Goal: Task Accomplishment & Management: Use online tool/utility

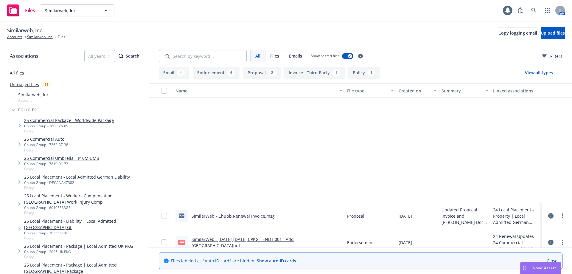
scroll to position [133, 0]
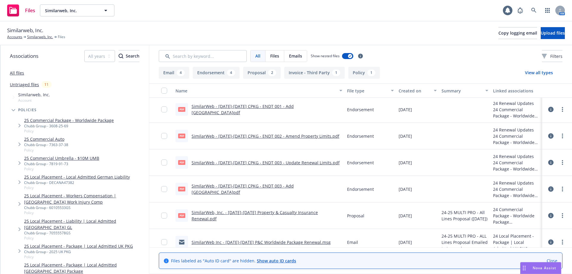
click at [544, 269] on span "Nova Assist" at bounding box center [545, 267] width 24 height 5
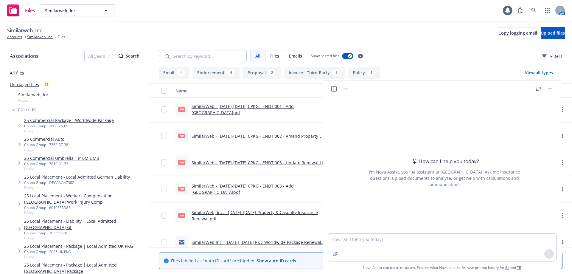
click at [520, 262] on button "Nova Assist" at bounding box center [540, 268] width 41 height 12
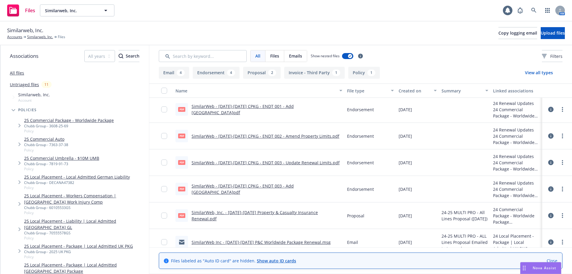
click at [548, 267] on span "Nova Assist" at bounding box center [545, 267] width 24 height 5
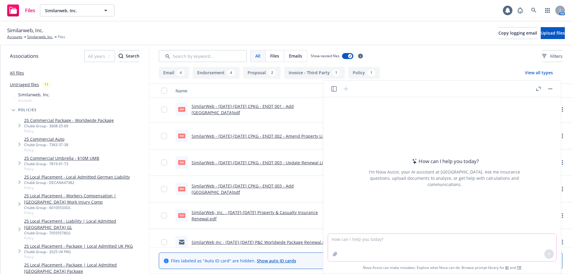
click at [395, 251] on textarea at bounding box center [442, 247] width 228 height 27
type textarea "do n"
click at [538, 11] on link at bounding box center [534, 10] width 12 height 12
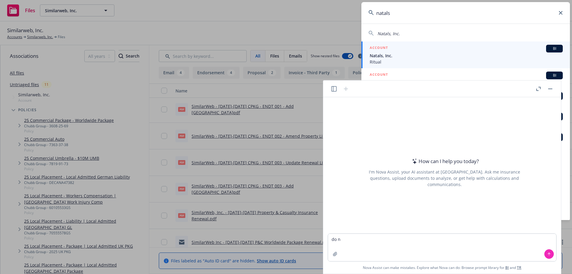
type input "natals"
click at [389, 49] on div "ACCOUNT BI" at bounding box center [466, 49] width 193 height 8
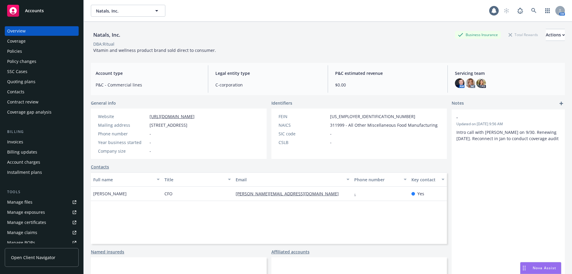
click at [539, 264] on div "Nova Assist" at bounding box center [540, 267] width 41 height 11
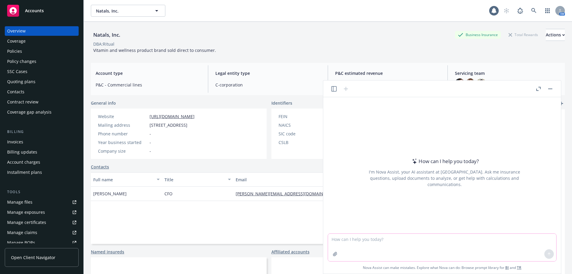
click at [375, 245] on textarea at bounding box center [442, 247] width 228 height 27
click at [16, 51] on div "Policies" at bounding box center [14, 51] width 15 height 10
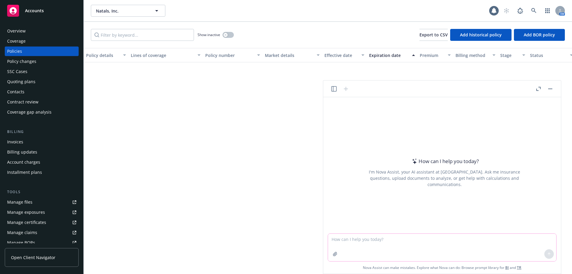
click at [354, 235] on textarea at bounding box center [442, 247] width 228 height 27
click at [359, 242] on textarea at bounding box center [442, 247] width 228 height 27
click at [414, 240] on textarea "do nutraceutical companies" at bounding box center [442, 247] width 228 height 27
type textarea "do nutraceutical companies need to conduct clinical trials?"
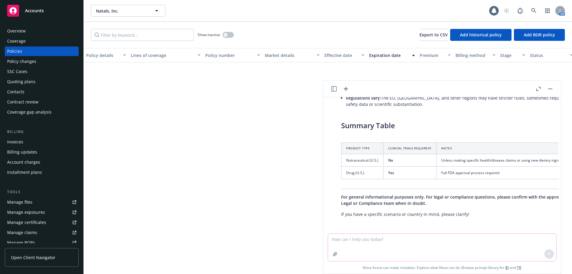
scroll to position [194, 0]
drag, startPoint x: 506, startPoint y: 227, endPoint x: 537, endPoint y: 227, distance: 31.0
click at [537, 227] on div at bounding box center [444, 229] width 228 height 7
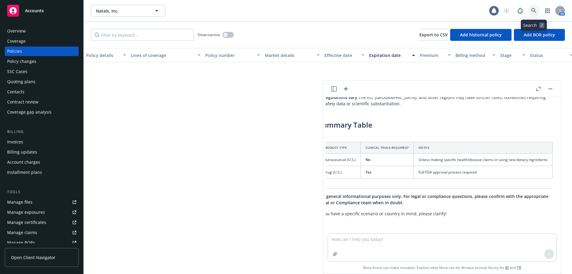
click at [532, 11] on icon at bounding box center [533, 10] width 5 height 5
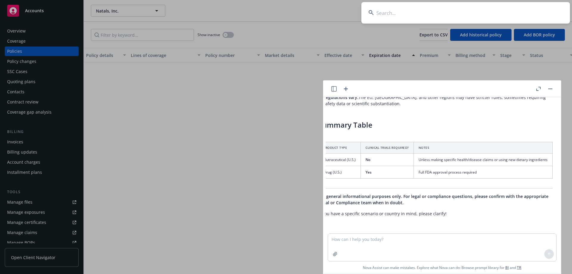
scroll to position [196, 5]
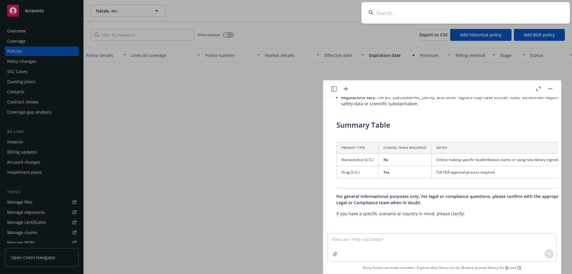
click at [548, 89] on button "button" at bounding box center [550, 88] width 7 height 7
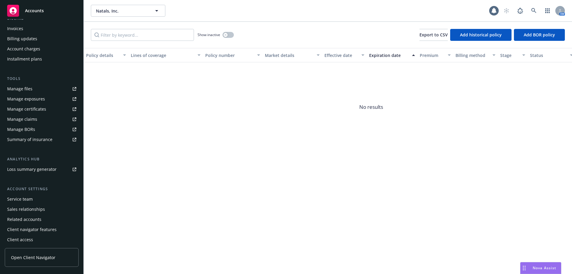
scroll to position [114, 0]
click at [536, 8] on link at bounding box center [534, 11] width 12 height 12
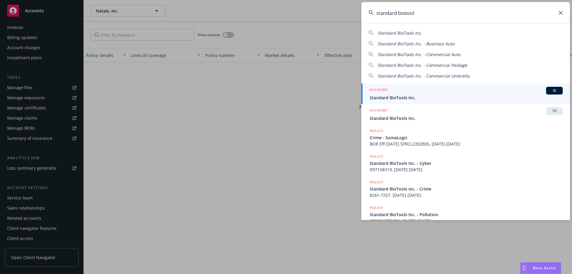
type input "standard biotool"
click at [404, 91] on div "ACCOUNT BI" at bounding box center [466, 91] width 193 height 8
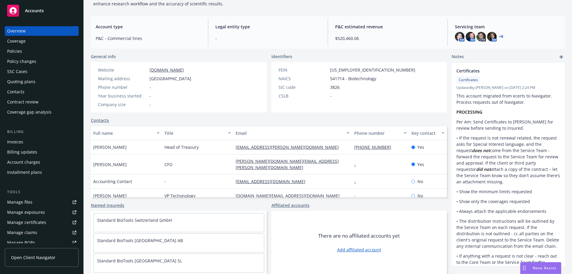
scroll to position [114, 0]
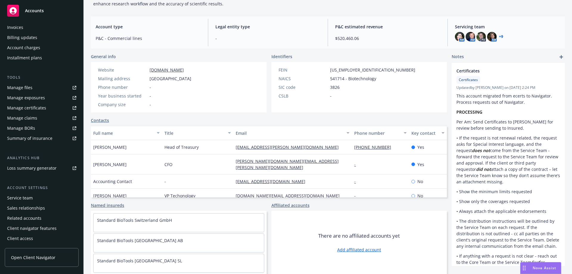
click at [36, 256] on span "Open Client Navigator" at bounding box center [33, 257] width 44 height 6
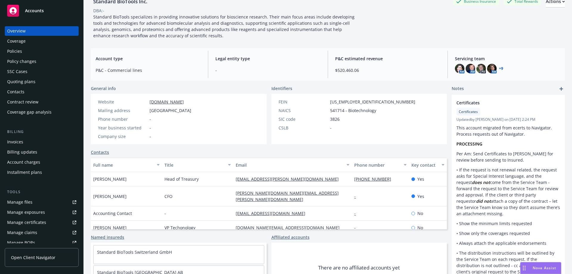
scroll to position [0, 0]
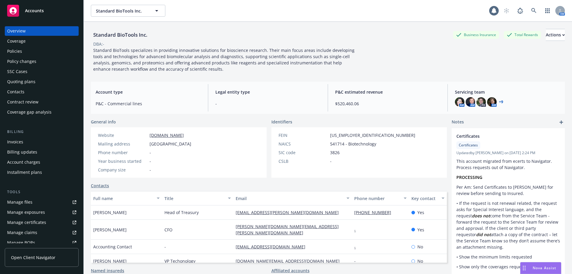
click at [22, 53] on div "Policies" at bounding box center [41, 51] width 69 height 10
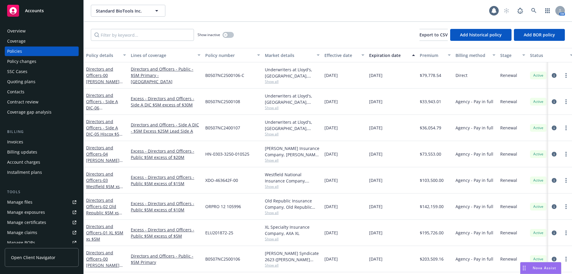
click at [32, 62] on div "Policy changes" at bounding box center [21, 62] width 29 height 10
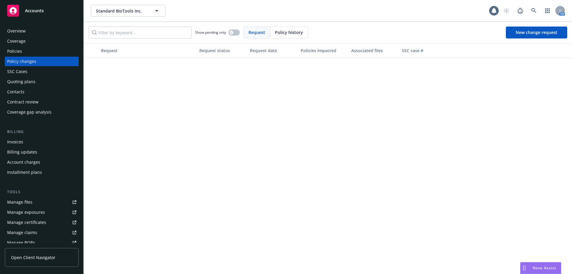
scroll to position [1772, 0]
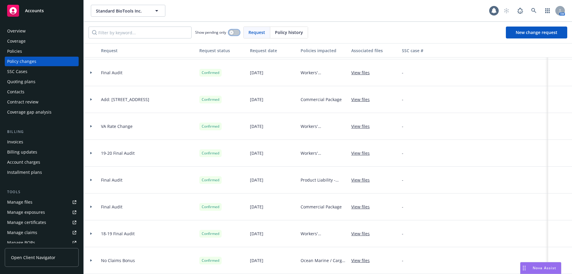
click at [234, 33] on div "button" at bounding box center [231, 32] width 4 height 4
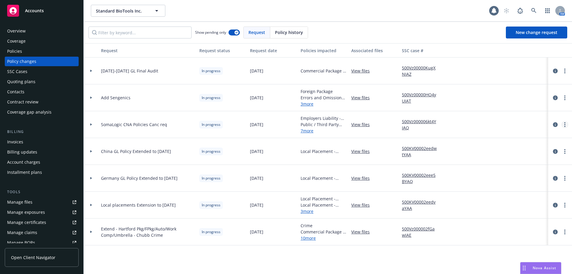
click at [564, 123] on icon "more" at bounding box center [564, 124] width 1 height 5
click at [499, 172] on link "Resume workflow" at bounding box center [517, 172] width 102 height 12
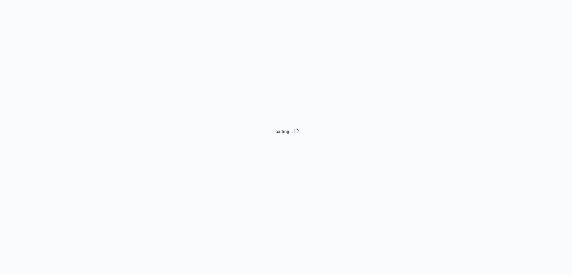
select select "ACCEPTED"
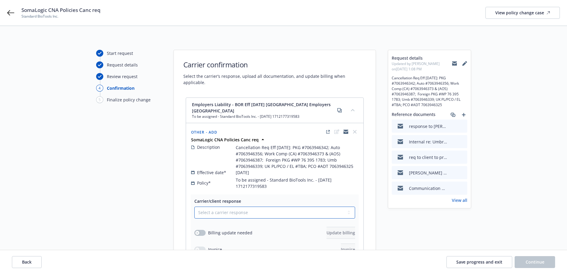
click at [295, 206] on select "Select a carrier response Accepted Accepted with revision No endorsement needed…" at bounding box center [274, 212] width 161 height 12
click at [228, 206] on select "Select a carrier response Accepted Accepted with revision No endorsement needed…" at bounding box center [274, 212] width 161 height 12
select select "ACCEPTED"
click at [194, 206] on select "Select a carrier response Accepted Accepted with revision No endorsement needed…" at bounding box center [274, 212] width 161 height 12
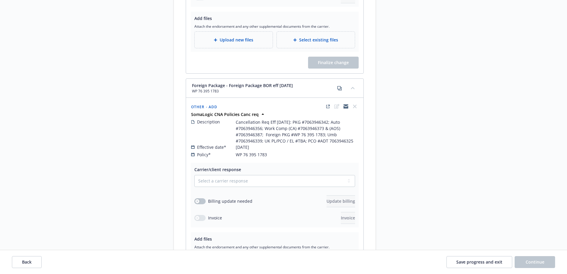
scroll to position [239, 0]
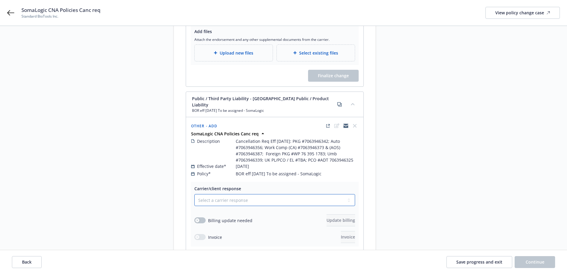
click at [226, 194] on select "Select a carrier response Accepted Accepted with revision No endorsement needed…" at bounding box center [274, 200] width 161 height 12
select select "ACCEPTED"
click at [194, 194] on select "Select a carrier response Accepted Accepted with revision No endorsement needed…" at bounding box center [274, 200] width 161 height 12
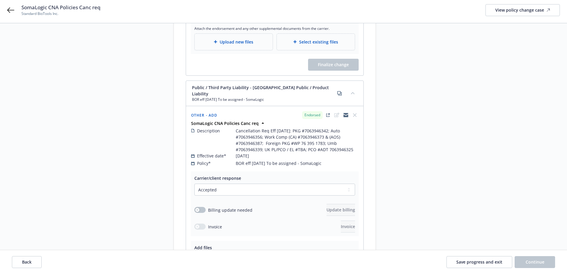
click at [228, 171] on div "Carrier/client response Select a carrier response Accepted Accepted with revisi…" at bounding box center [275, 236] width 178 height 131
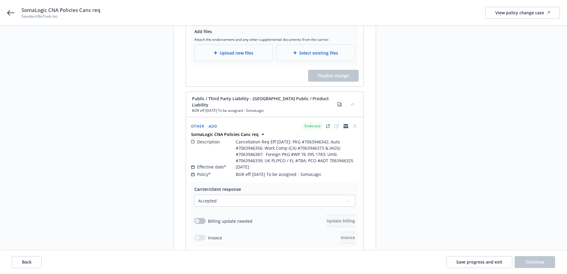
scroll to position [479, 0]
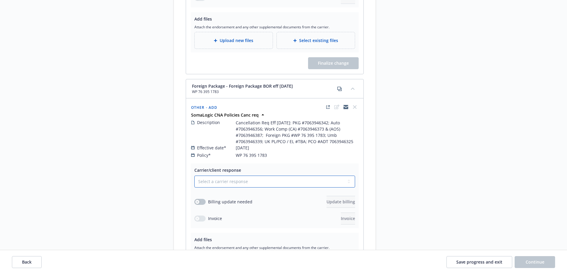
click at [231, 175] on select "Select a carrier response Accepted Accepted with revision No endorsement needed…" at bounding box center [274, 181] width 161 height 12
select select "ACCEPTED"
click at [194, 175] on select "Select a carrier response Accepted Accepted with revision No endorsement needed…" at bounding box center [274, 181] width 161 height 12
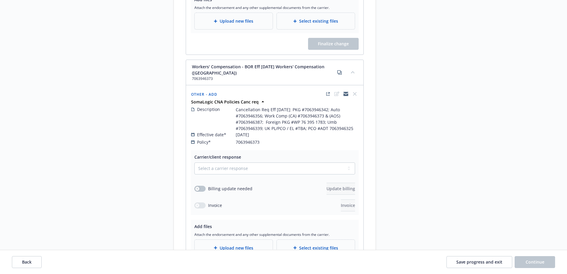
scroll to position [958, 0]
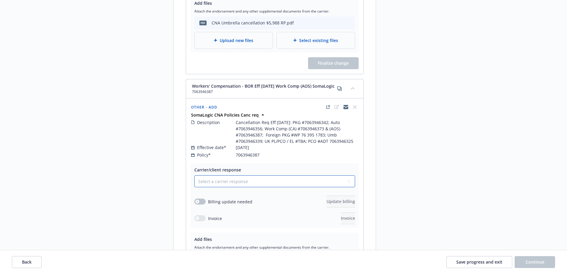
click at [228, 175] on select "Select a carrier response Accepted Accepted with revision No endorsement needed…" at bounding box center [274, 181] width 161 height 12
select select "ACCEPTED"
click at [194, 175] on select "Select a carrier response Accepted Accepted with revision No endorsement needed…" at bounding box center [274, 181] width 161 height 12
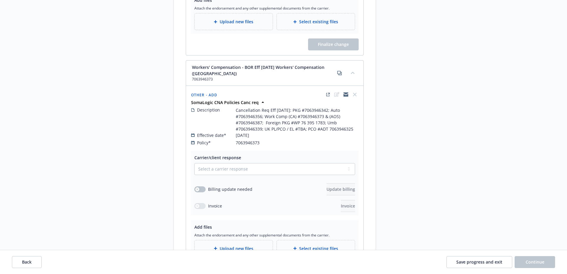
click at [226, 163] on div "Select a carrier response Accepted Accepted with revision No endorsement needed…" at bounding box center [274, 187] width 161 height 49
click at [226, 163] on select "Select a carrier response Accepted Accepted with revision No endorsement needed…" at bounding box center [274, 169] width 161 height 12
select select "ACCEPTED"
click at [194, 163] on select "Select a carrier response Accepted Accepted with revision No endorsement needed…" at bounding box center [274, 169] width 161 height 12
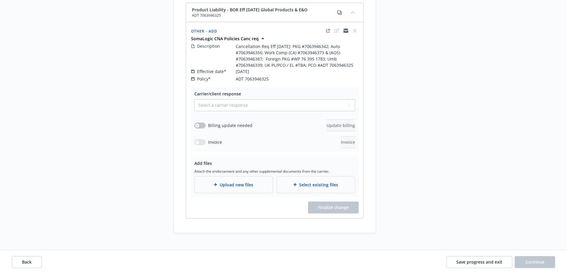
scroll to position [1962, 0]
click at [228, 98] on select "Select a carrier response Accepted Accepted with revision No endorsement needed…" at bounding box center [274, 104] width 161 height 12
select select "ACCEPTED"
click at [194, 98] on select "Select a carrier response Accepted Accepted with revision No endorsement needed…" at bounding box center [274, 104] width 161 height 12
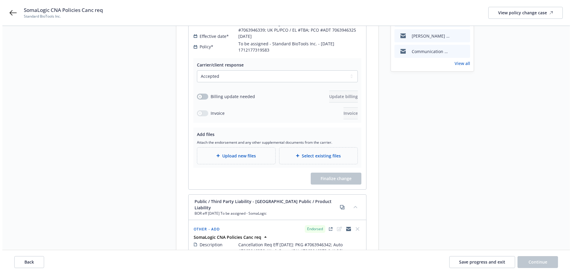
scroll to position [129, 0]
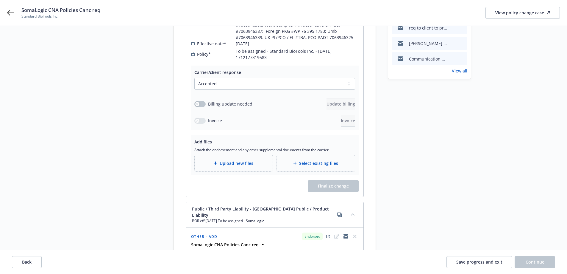
click at [218, 160] on div "Upload new files" at bounding box center [234, 163] width 69 height 7
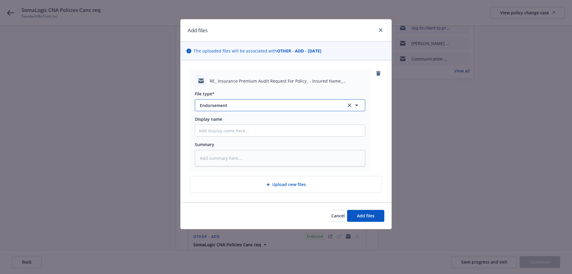
click at [241, 107] on span "Endorsement" at bounding box center [269, 105] width 138 height 6
type input "email"
click at [223, 119] on div "Email" at bounding box center [280, 121] width 163 height 9
click at [366, 215] on span "Add files" at bounding box center [366, 216] width 18 height 6
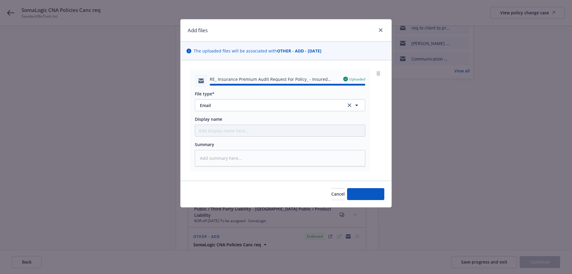
type textarea "x"
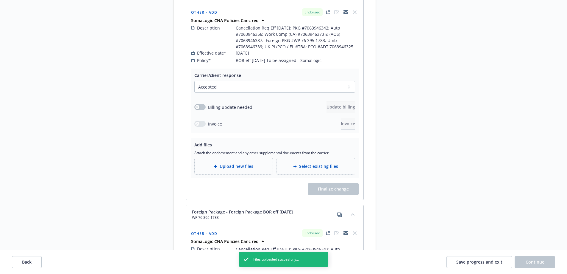
scroll to position [0, 0]
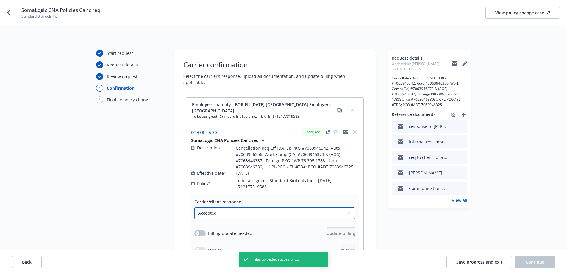
click at [247, 207] on select "Select a carrier response Accepted Accepted with revision No endorsement needed…" at bounding box center [274, 213] width 161 height 12
click at [239, 207] on select "Select a carrier response Accepted Accepted with revision No endorsement needed…" at bounding box center [274, 213] width 161 height 12
select select "NO_ENDORSEMENT_NEEDED"
click at [194, 207] on select "Select a carrier response Accepted Accepted with revision No endorsement needed…" at bounding box center [274, 213] width 161 height 12
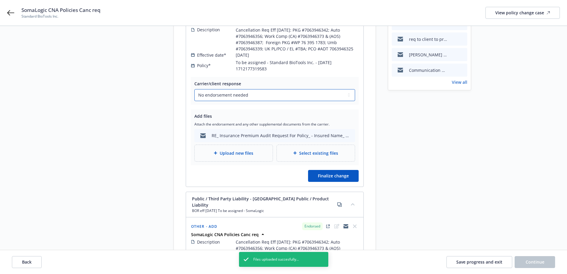
scroll to position [128, 0]
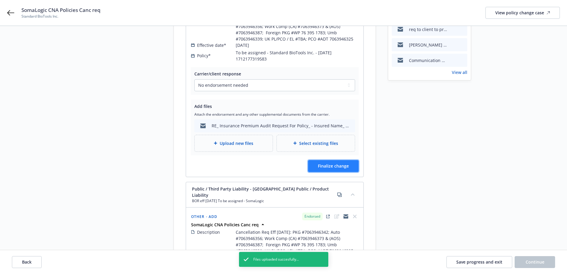
click at [336, 163] on span "Finalize change" at bounding box center [333, 166] width 31 height 6
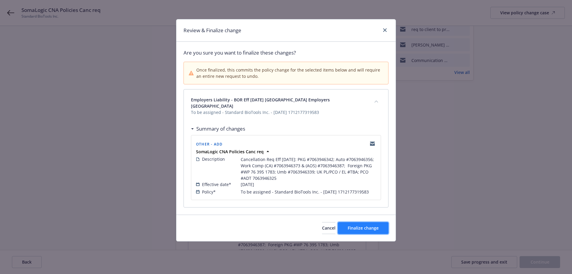
click at [350, 225] on span "Finalize change" at bounding box center [363, 228] width 31 height 6
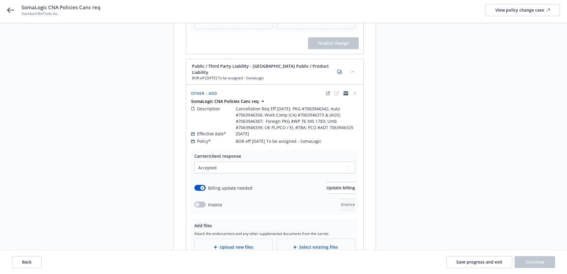
scroll to position [280, 0]
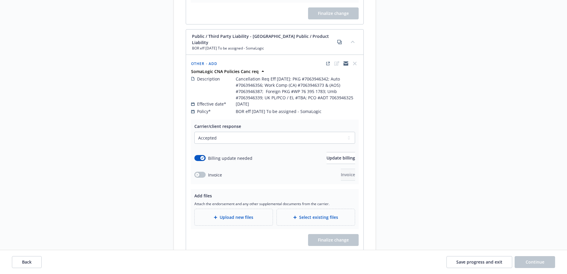
click at [290, 132] on div "Select a carrier response Accepted Accepted with revision No endorsement needed…" at bounding box center [274, 156] width 161 height 49
click at [287, 132] on select "Select a carrier response Accepted Accepted with revision No endorsement needed…" at bounding box center [274, 138] width 161 height 12
select select "NO_ENDORSEMENT_NEEDED"
click at [194, 132] on select "Select a carrier response Accepted Accepted with revision No endorsement needed…" at bounding box center [274, 138] width 161 height 12
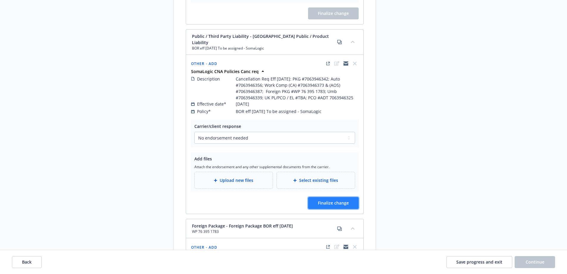
click at [330, 200] on span "Finalize change" at bounding box center [333, 203] width 31 height 6
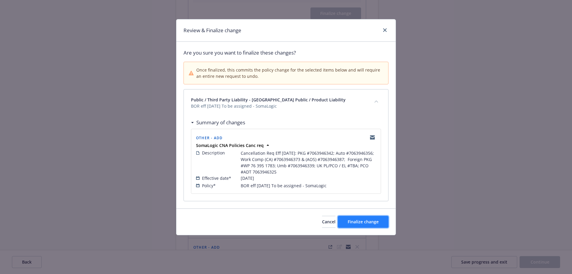
click at [350, 227] on button "Finalize change" at bounding box center [363, 222] width 51 height 12
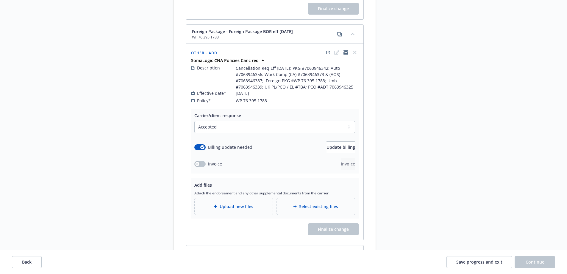
scroll to position [499, 0]
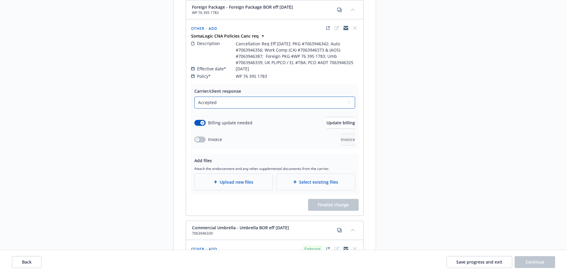
click at [290, 97] on select "Select a carrier response Accepted Accepted with revision No endorsement needed…" at bounding box center [274, 103] width 161 height 12
select select "NO_ENDORSEMENT_NEEDED"
click at [194, 97] on select "Select a carrier response Accepted Accepted with revision No endorsement needed…" at bounding box center [274, 103] width 161 height 12
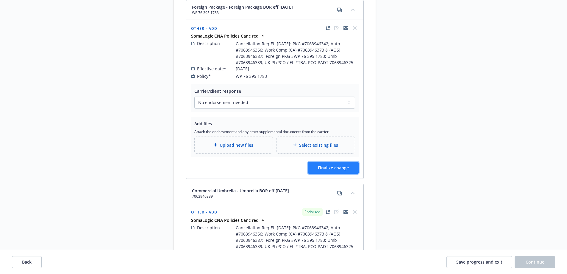
click at [329, 162] on button "Finalize change" at bounding box center [333, 168] width 51 height 12
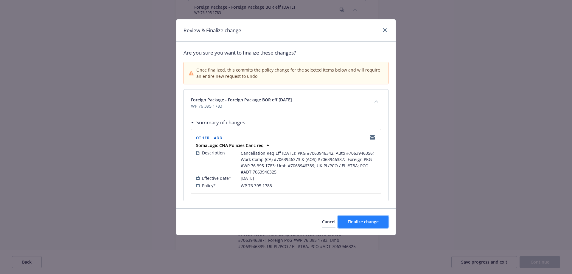
click at [350, 225] on button "Finalize change" at bounding box center [363, 222] width 51 height 12
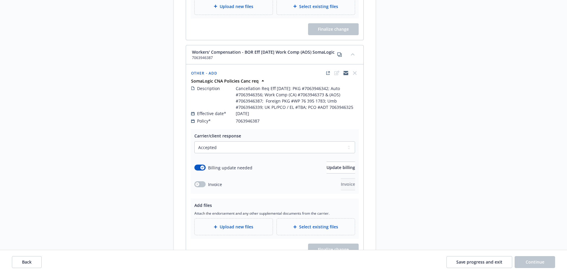
scroll to position [919, 0]
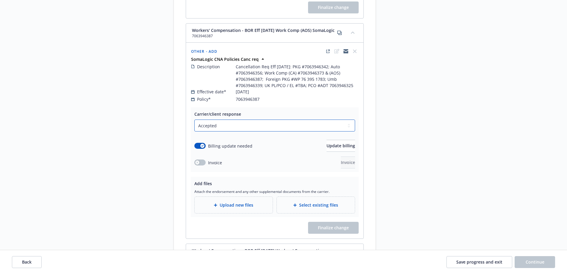
click at [236, 119] on select "Select a carrier response Accepted Accepted with revision No endorsement needed…" at bounding box center [274, 125] width 161 height 12
select select "NO_ENDORSEMENT_NEEDED"
click at [194, 119] on select "Select a carrier response Accepted Accepted with revision No endorsement needed…" at bounding box center [274, 125] width 161 height 12
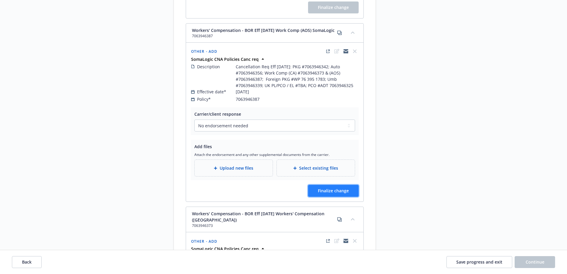
click at [328, 188] on span "Finalize change" at bounding box center [333, 191] width 31 height 6
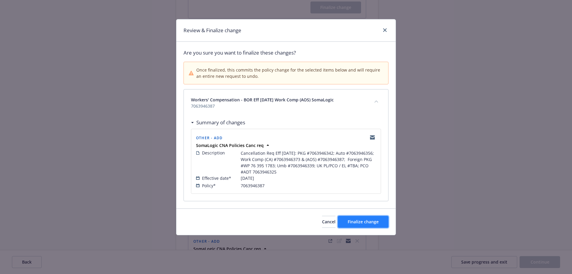
click at [356, 221] on span "Finalize change" at bounding box center [363, 222] width 31 height 6
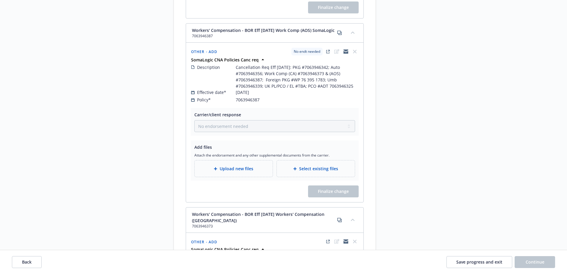
scroll to position [1158, 0]
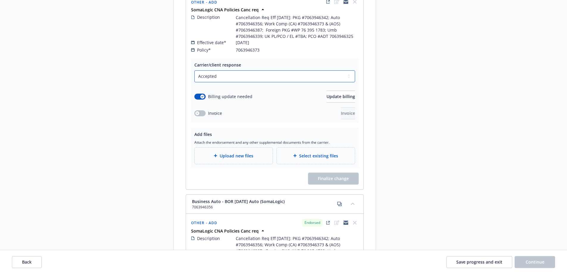
click at [245, 70] on select "Select a carrier response Accepted Accepted with revision No endorsement needed…" at bounding box center [274, 76] width 161 height 12
select select "NO_ENDORSEMENT_NEEDED"
click at [194, 70] on select "Select a carrier response Accepted Accepted with revision No endorsement needed…" at bounding box center [274, 76] width 161 height 12
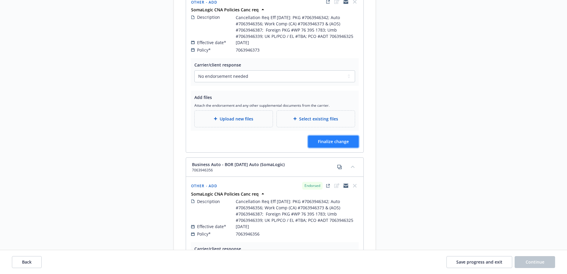
click at [336, 136] on button "Finalize change" at bounding box center [333, 142] width 51 height 12
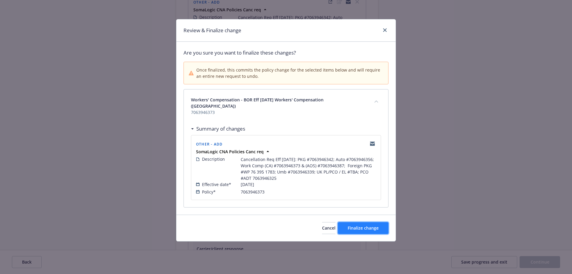
click at [362, 225] on span "Finalize change" at bounding box center [363, 228] width 31 height 6
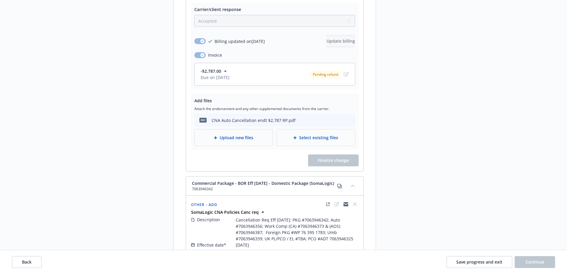
scroll to position [1637, 0]
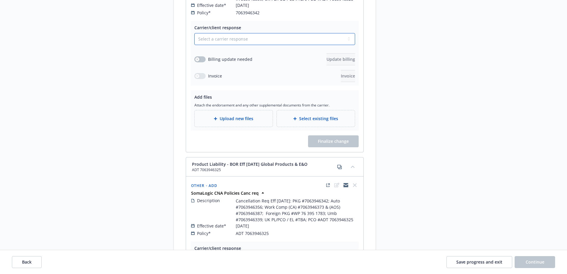
click at [250, 36] on select "Select a carrier response Accepted Accepted with revision No endorsement needed…" at bounding box center [274, 39] width 161 height 12
select select "NO_ENDORSEMENT_NEEDED"
click at [194, 33] on select "Select a carrier response Accepted Accepted with revision No endorsement needed…" at bounding box center [274, 39] width 161 height 12
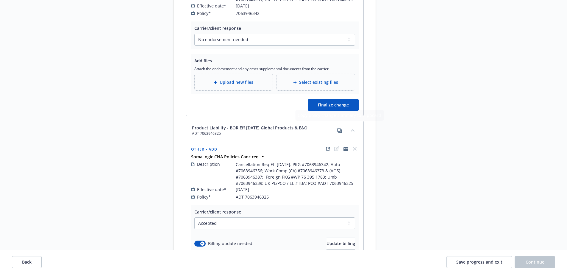
click at [341, 90] on div "Carrier/client response Select a carrier response Accepted Accepted with revisi…" at bounding box center [275, 68] width 178 height 94
click at [340, 99] on button "Finalize change" at bounding box center [333, 105] width 51 height 12
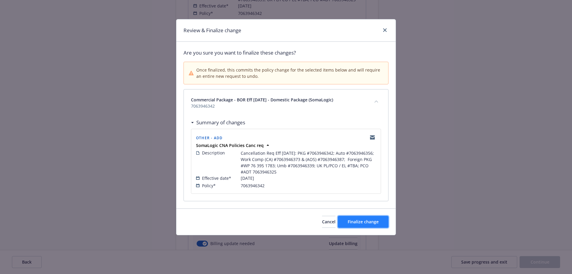
click at [347, 224] on button "Finalize change" at bounding box center [363, 222] width 51 height 12
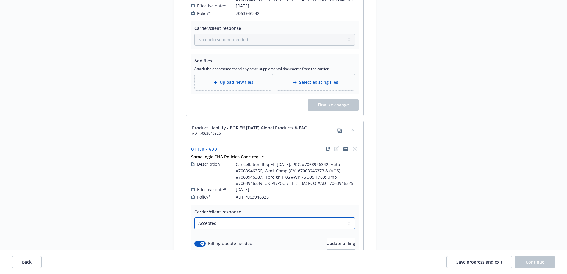
click at [262, 217] on select "Select a carrier response Accepted Accepted with revision No endorsement needed…" at bounding box center [274, 223] width 161 height 12
select select "NO_ENDORSEMENT_NEEDED"
click at [194, 217] on select "Select a carrier response Accepted Accepted with revision No endorsement needed…" at bounding box center [274, 223] width 161 height 12
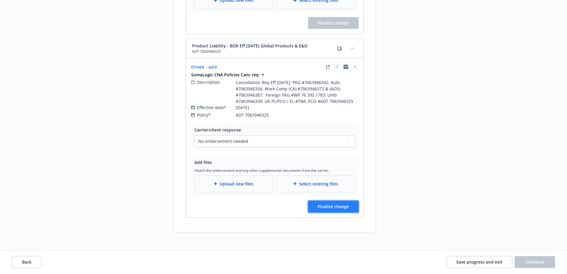
click at [320, 205] on button "Finalize change" at bounding box center [333, 206] width 51 height 12
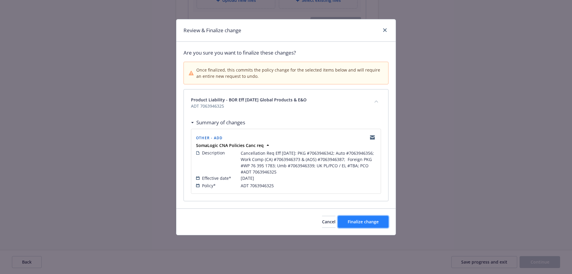
click at [356, 224] on span "Finalize change" at bounding box center [363, 222] width 31 height 6
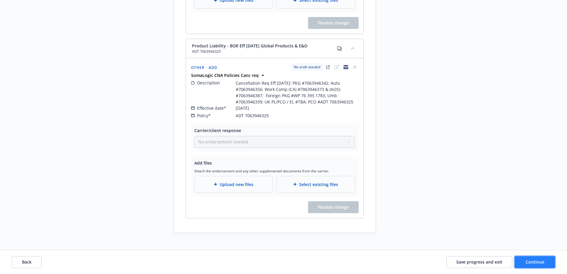
click at [531, 266] on button "Continue" at bounding box center [535, 262] width 41 height 12
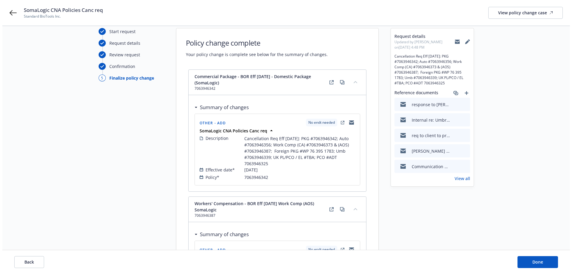
scroll to position [0, 0]
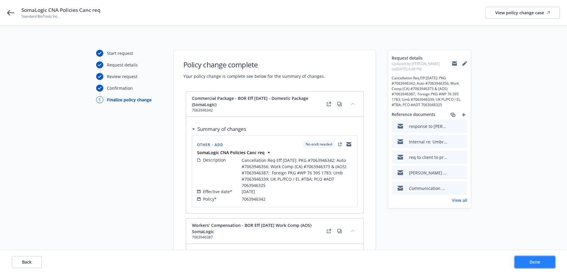
click at [523, 261] on button "Done" at bounding box center [535, 262] width 41 height 12
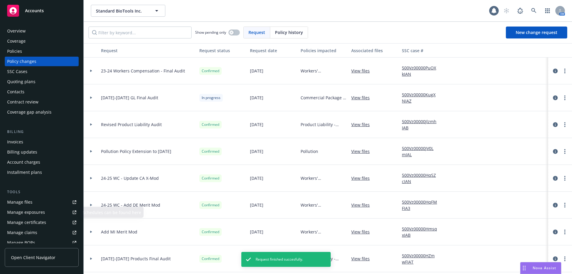
click at [33, 256] on span "Open Client Navigator" at bounding box center [33, 257] width 44 height 6
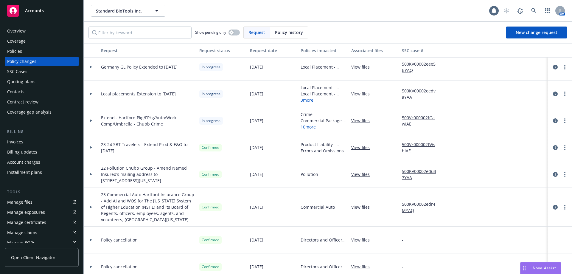
scroll to position [464, 0]
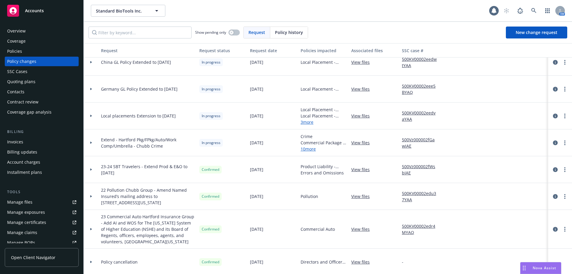
click at [25, 47] on div "Policies" at bounding box center [41, 51] width 69 height 10
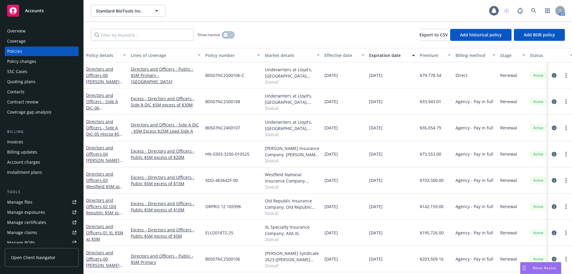
click at [231, 33] on button "button" at bounding box center [227, 35] width 11 height 6
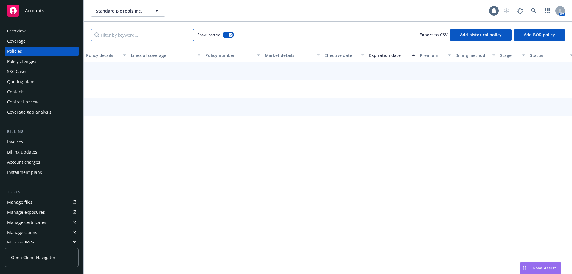
click at [145, 32] on input "Filter by keyword..." at bounding box center [142, 35] width 103 height 12
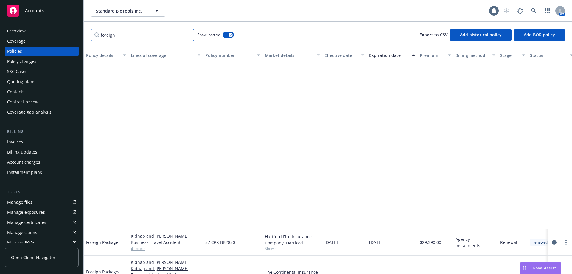
scroll to position [96, 0]
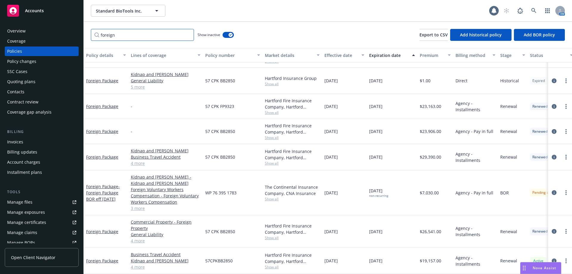
type input "foreign"
click at [108, 185] on div "Foreign Package - Foreign Package BOR eff 1/31/2024" at bounding box center [106, 192] width 40 height 19
click at [109, 187] on span "- Foreign Package BOR eff 1/31/2024" at bounding box center [103, 192] width 34 height 18
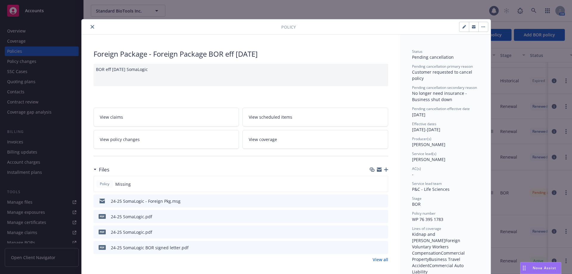
scroll to position [18, 0]
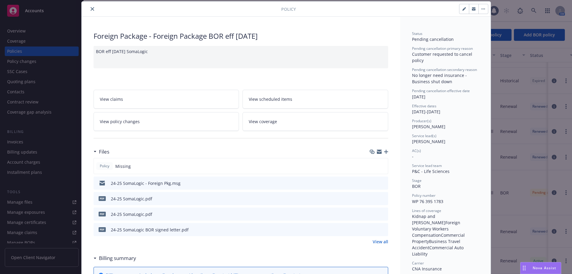
click at [464, 11] on button "button" at bounding box center [464, 9] width 10 height 10
select select "BOR"
select select "12"
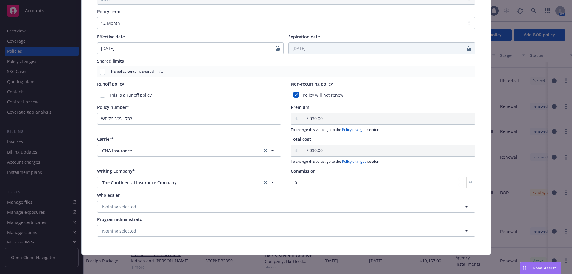
scroll to position [0, 0]
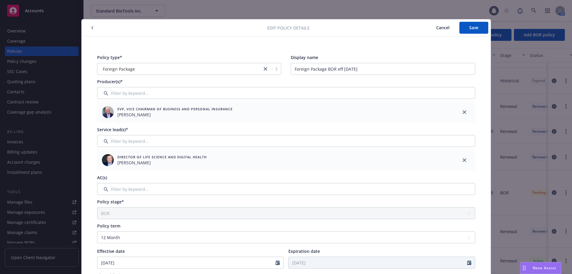
click at [440, 25] on span "Cancel" at bounding box center [442, 28] width 13 height 6
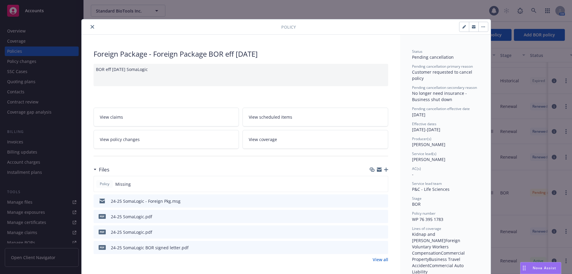
click at [89, 26] on button "close" at bounding box center [92, 26] width 7 height 7
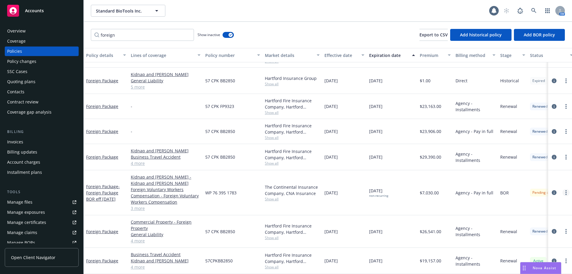
click at [565, 190] on icon "more" at bounding box center [565, 192] width 1 height 5
click at [104, 185] on span "- Foreign Package BOR eff 1/31/2024" at bounding box center [103, 192] width 34 height 18
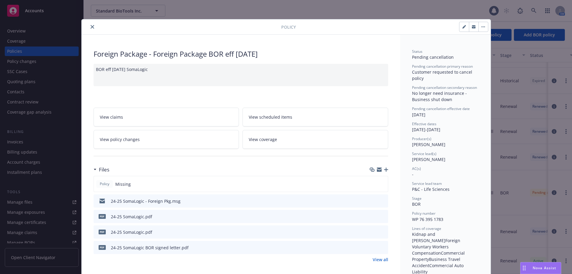
click at [91, 29] on button "close" at bounding box center [92, 26] width 7 height 7
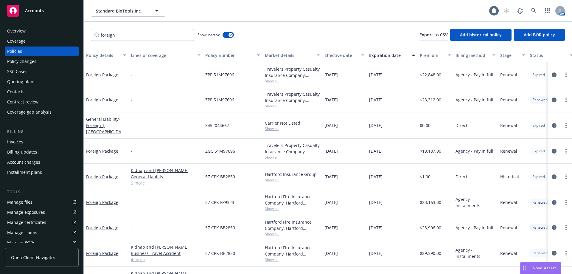
click at [45, 48] on div "Policies" at bounding box center [41, 51] width 69 height 10
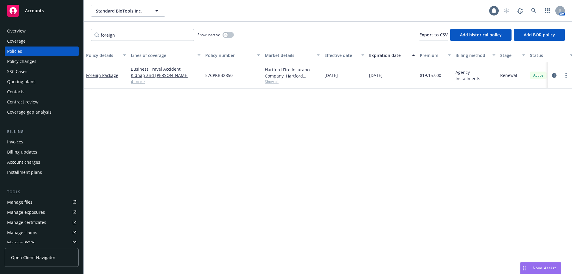
click at [45, 49] on div "Policies" at bounding box center [41, 51] width 69 height 10
click at [30, 263] on link "Open Client Navigator" at bounding box center [42, 257] width 74 height 19
click at [50, 264] on link "Open Client Navigator" at bounding box center [42, 257] width 74 height 19
click at [530, 12] on link at bounding box center [534, 11] width 12 height 12
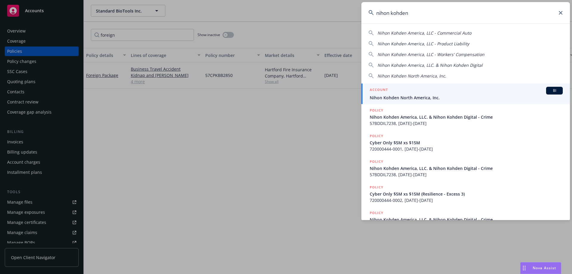
type input "nihon kohden"
click at [425, 95] on span "Nihon Kohden North America, Inc." at bounding box center [466, 97] width 193 height 6
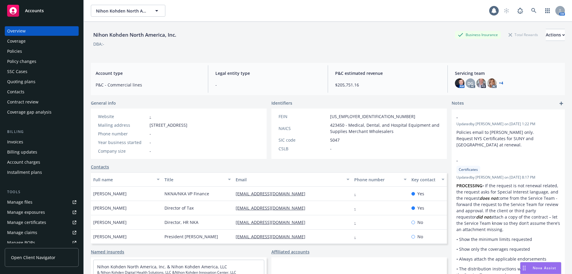
click at [30, 51] on div "Policies" at bounding box center [41, 51] width 69 height 10
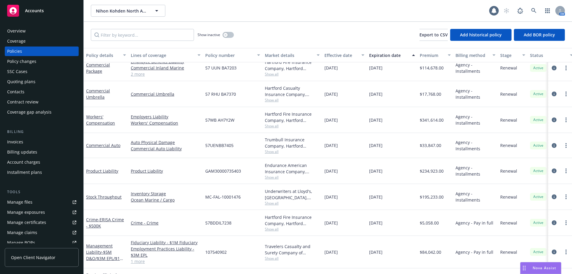
scroll to position [199, 0]
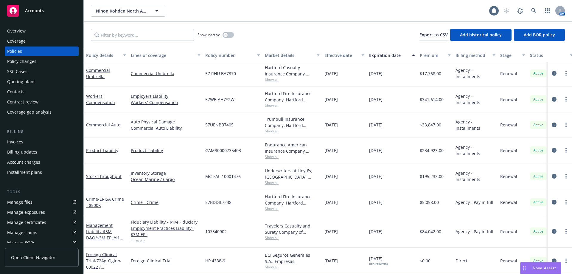
click at [116, 41] on div "Show inactive Export to CSV Add historical policy Add BOR policy" at bounding box center [328, 35] width 488 height 26
click at [116, 37] on input "Filter by keyword..." at bounding box center [142, 35] width 103 height 12
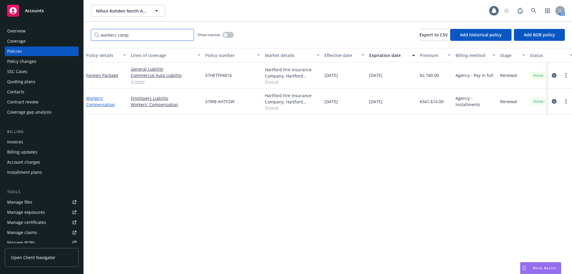
type input "workers comp"
click at [99, 102] on link "Workers' Compensation" at bounding box center [100, 101] width 29 height 12
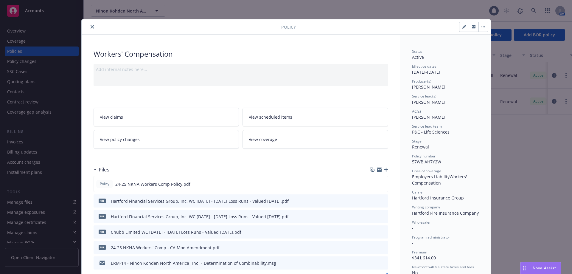
scroll to position [239, 0]
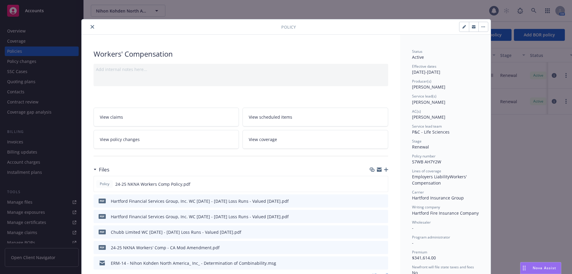
click at [91, 27] on icon "close" at bounding box center [93, 27] width 4 height 4
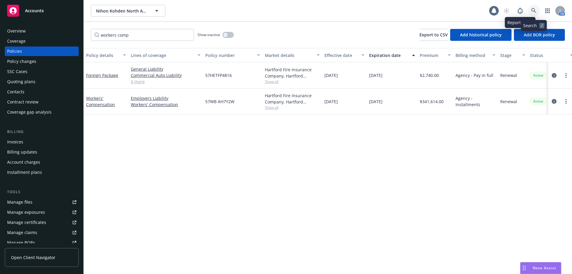
click at [536, 12] on link at bounding box center [534, 11] width 12 height 12
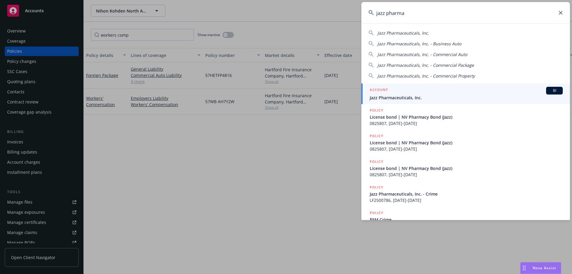
type input "jazz pharma"
click at [423, 90] on div "ACCOUNT BI" at bounding box center [466, 91] width 193 height 8
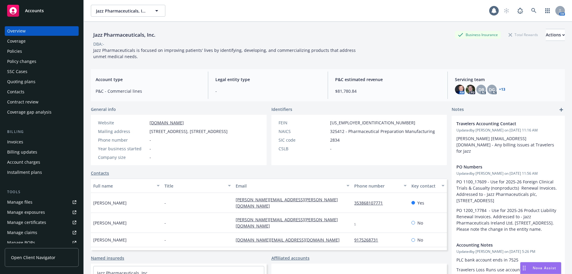
click at [29, 51] on div "Policies" at bounding box center [41, 51] width 69 height 10
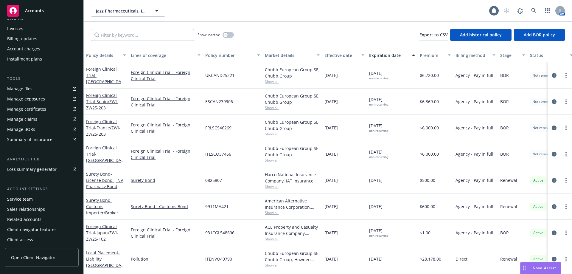
scroll to position [114, 0]
click at [29, 257] on span "Open Client Navigator" at bounding box center [33, 257] width 44 height 6
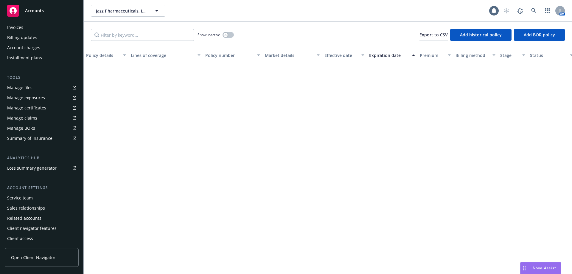
scroll to position [0, 0]
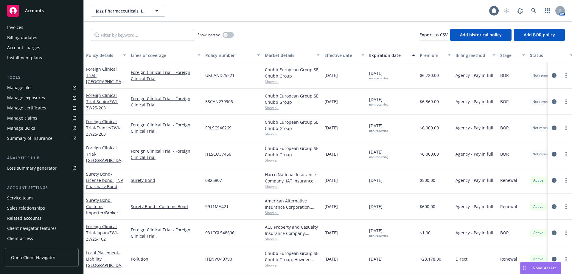
click at [540, 267] on span "Nova Assist" at bounding box center [545, 267] width 24 height 5
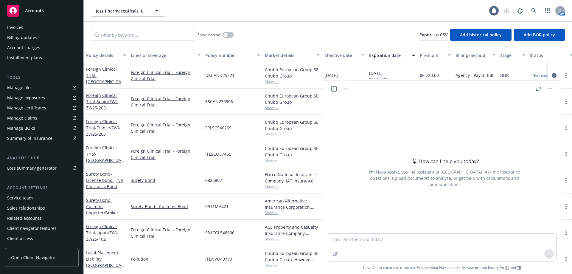
click at [36, 89] on link "Manage files" at bounding box center [42, 88] width 74 height 10
click at [552, 89] on button "button" at bounding box center [550, 88] width 7 height 7
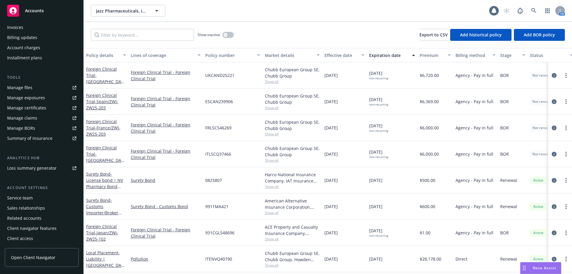
click at [42, 83] on link "Manage files" at bounding box center [42, 88] width 74 height 10
click at [532, 7] on link at bounding box center [534, 11] width 12 height 12
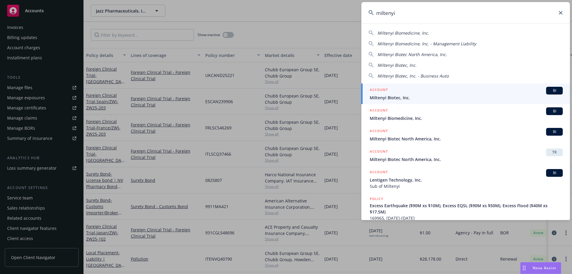
type input "miltenyi"
click at [415, 96] on span "Miltenyi Biotec, Inc." at bounding box center [466, 97] width 193 height 6
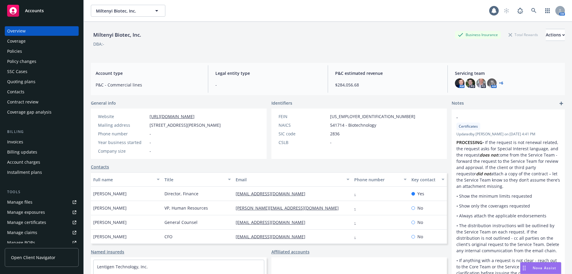
click at [27, 205] on div "Manage files" at bounding box center [19, 202] width 25 height 10
click at [39, 198] on link "Manage files" at bounding box center [42, 202] width 74 height 10
click at [30, 85] on div "Quoting plans" at bounding box center [21, 82] width 28 height 10
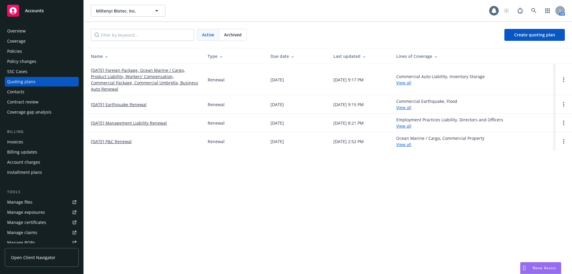
click at [108, 142] on link "01/01/25 P&C Renewal" at bounding box center [111, 141] width 41 height 6
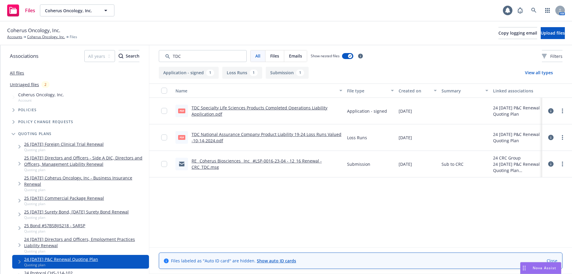
scroll to position [119, 0]
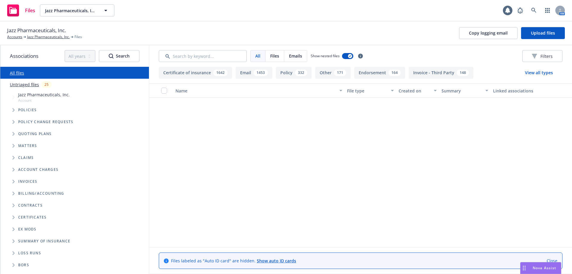
scroll to position [2472, 0]
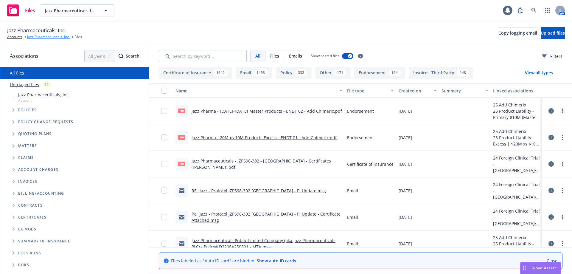
click at [58, 37] on link "Jazz Pharmaceuticals, Inc." at bounding box center [48, 36] width 43 height 5
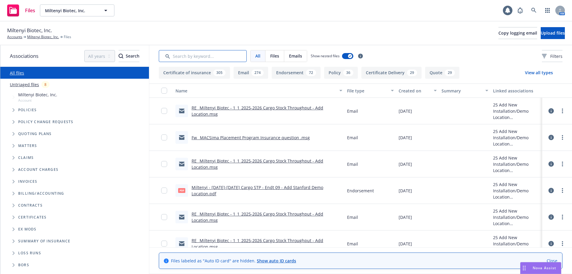
click at [182, 59] on input "Search by keyword..." at bounding box center [203, 56] width 88 height 12
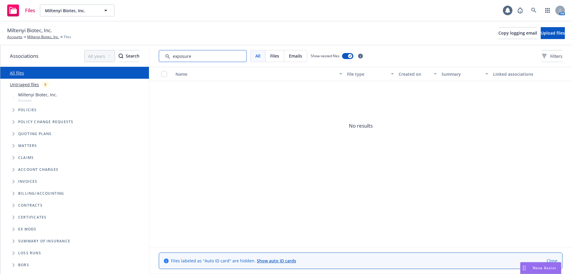
type input "exposure"
click at [20, 86] on link "Untriaged files" at bounding box center [24, 84] width 29 height 6
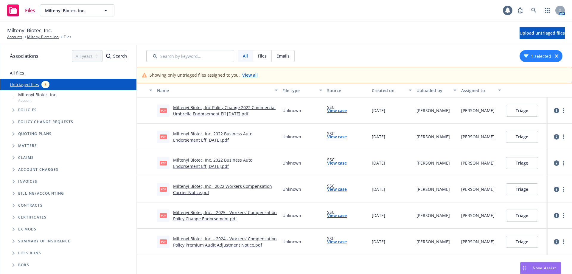
click at [229, 161] on link "Miltenyi Biotec, Inc. 2022 Business Auto Endorsement Eff 02-16-2022.pdf" at bounding box center [212, 163] width 79 height 12
click at [251, 111] on link "Miltenyi Biotec, Inc Policy Change 2022 Commercial Umbrella Endorsement Eff 01-…" at bounding box center [224, 111] width 102 height 12
click at [12, 115] on span "Tree Example" at bounding box center [14, 110] width 10 height 10
click at [13, 113] on span "Tree Example" at bounding box center [14, 110] width 10 height 10
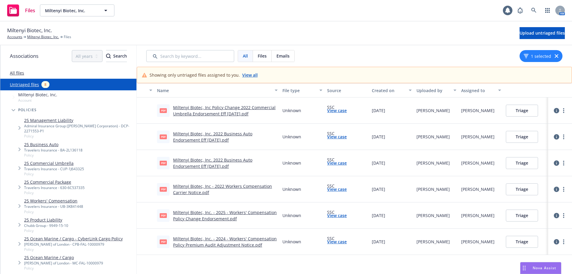
scroll to position [200, 0]
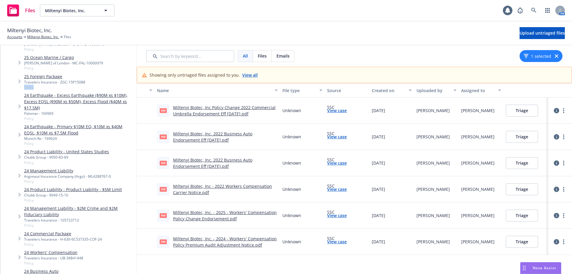
click at [136, 85] on div "Associations All years 2027 2026 2025 2024 2023 2022 2021 2020 2019 2018 2017 2…" at bounding box center [68, 159] width 136 height 228
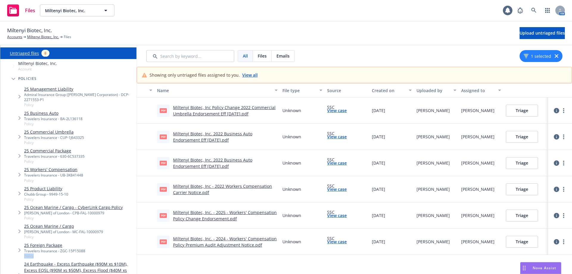
scroll to position [0, 0]
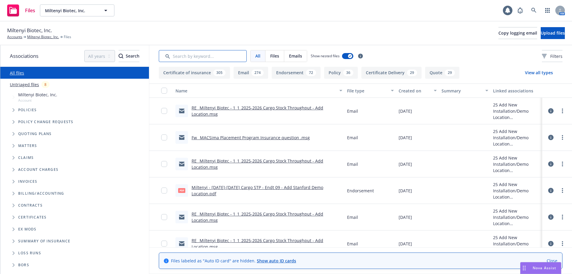
click at [190, 58] on input "Search by keyword..." at bounding box center [203, 56] width 88 height 12
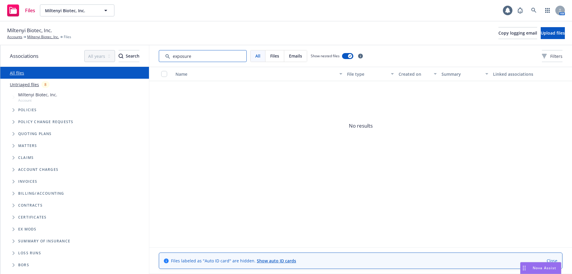
type input "exposure"
click at [13, 133] on icon "Tree Example" at bounding box center [14, 134] width 2 height 4
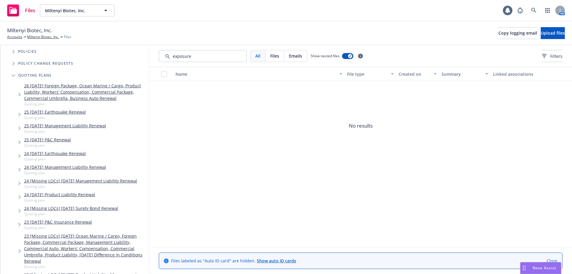
scroll to position [71, 0]
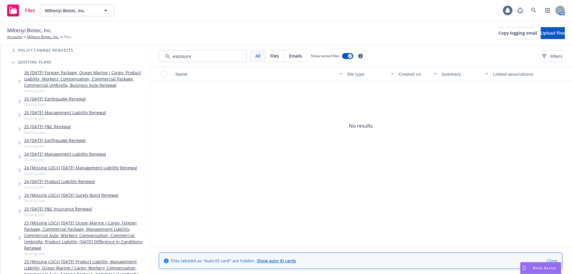
click at [81, 208] on link "23 01/01/2024 P&C Insurance Renewal" at bounding box center [58, 209] width 68 height 6
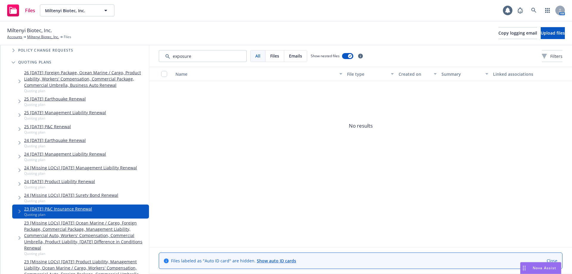
scroll to position [225, 0]
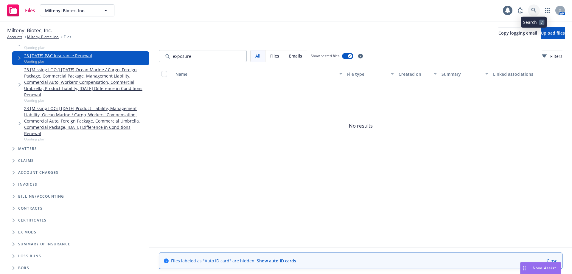
click at [538, 11] on link at bounding box center [534, 10] width 12 height 12
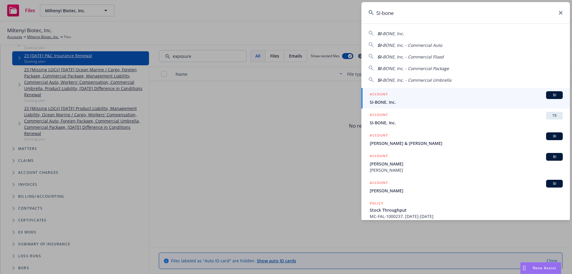
type input "SI-bone"
click at [403, 101] on span "SI-BONE, Inc." at bounding box center [466, 102] width 193 height 6
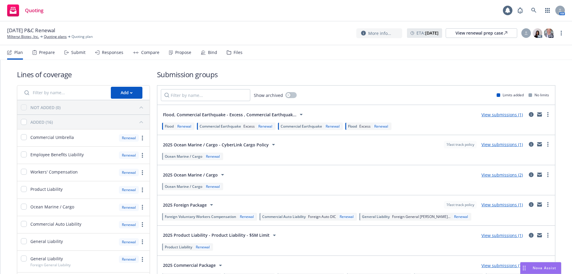
click at [234, 55] on div "Files" at bounding box center [238, 52] width 9 height 5
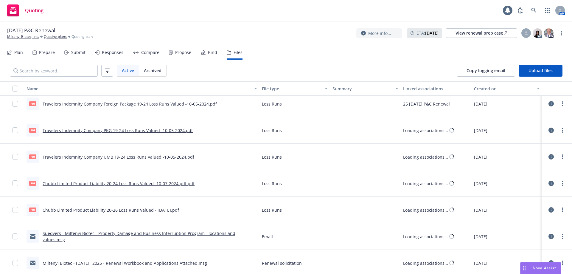
scroll to position [1842, 0]
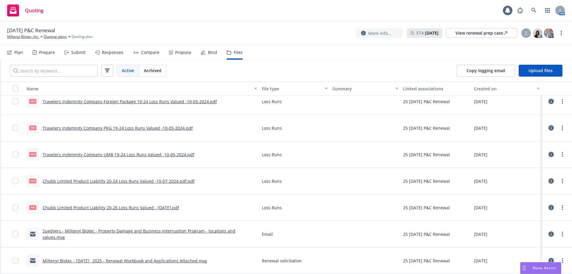
click at [146, 260] on link "Miltenyi Biotec - [DATE]_ 2025 - Renewal Workbook and Applications Attached.msg" at bounding box center [125, 261] width 164 height 6
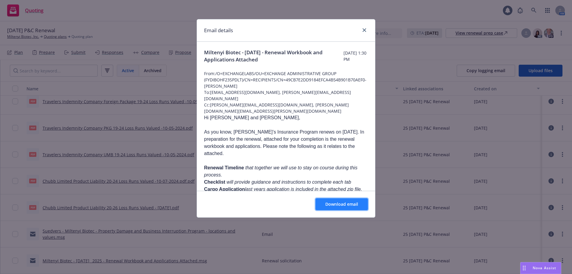
click at [335, 201] on button "Download email" at bounding box center [341, 204] width 52 height 12
click at [365, 30] on icon "close" at bounding box center [364, 30] width 4 height 4
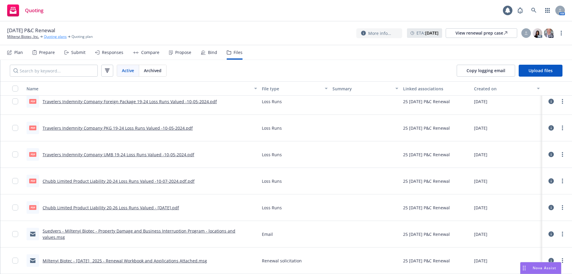
click at [49, 37] on link "Quoting plans" at bounding box center [55, 36] width 23 height 5
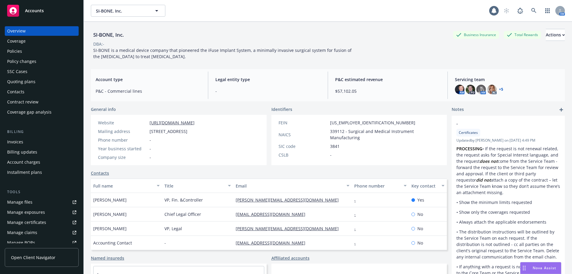
click at [34, 54] on div "Policies" at bounding box center [41, 51] width 69 height 10
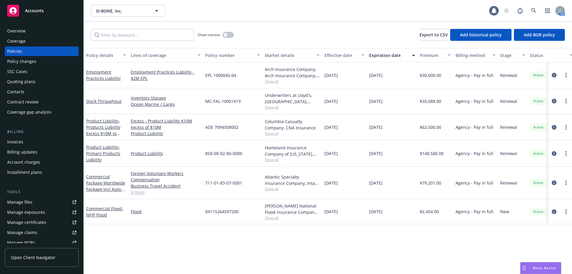
click at [30, 83] on div "Quoting plans" at bounding box center [21, 82] width 28 height 10
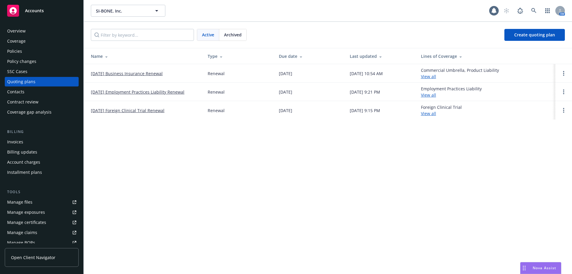
click at [120, 73] on link "[DATE] Business Insurance Renewal" at bounding box center [127, 73] width 72 height 6
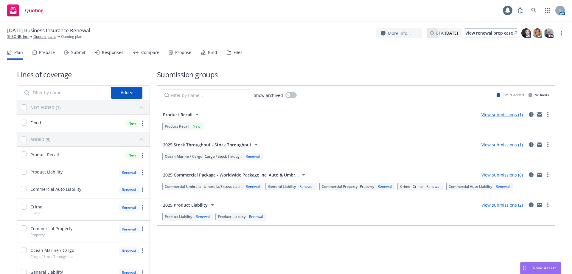
click at [238, 50] on div "Files" at bounding box center [238, 52] width 9 height 5
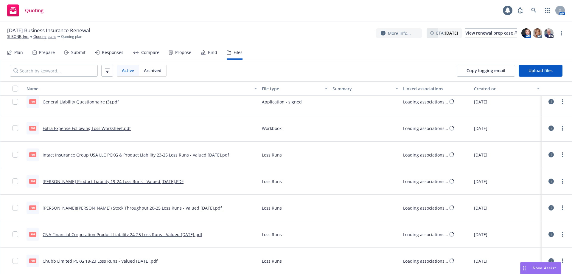
scroll to position [427, 0]
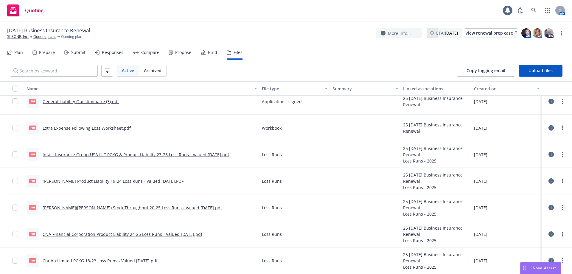
click at [562, 206] on icon "more" at bounding box center [562, 207] width 1 height 5
click at [526, 233] on link "Download" at bounding box center [531, 231] width 59 height 12
click at [41, 37] on link "Quoting plans" at bounding box center [44, 36] width 23 height 5
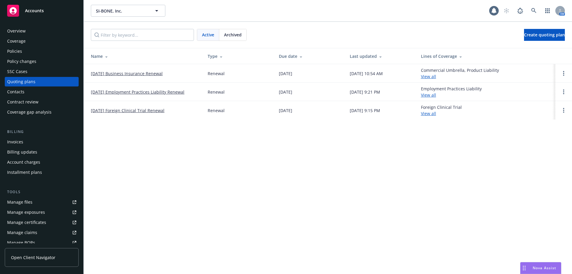
click at [115, 71] on link "[DATE] Business Insurance Renewal" at bounding box center [127, 73] width 72 height 6
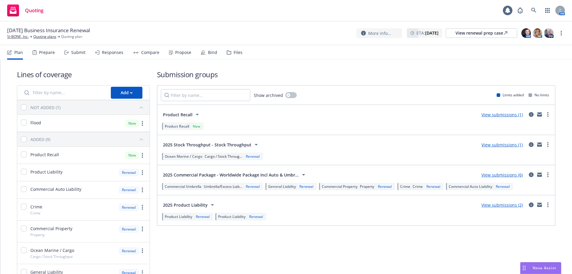
click at [229, 55] on div "Files" at bounding box center [235, 52] width 16 height 14
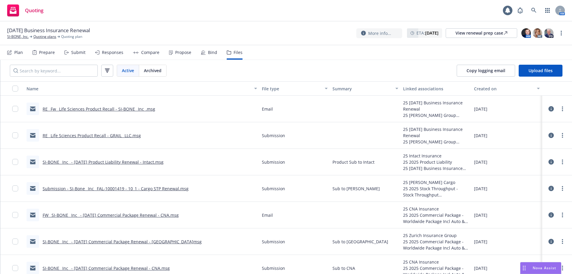
click at [116, 51] on div "Responses" at bounding box center [112, 52] width 21 height 5
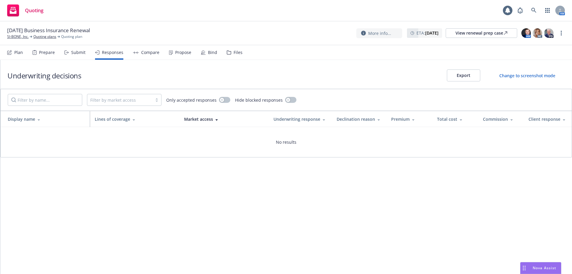
click at [81, 54] on div "Submit" at bounding box center [78, 52] width 14 height 5
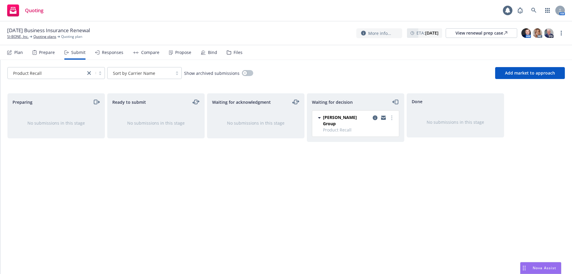
click at [55, 76] on div "Product Recall" at bounding box center [47, 73] width 72 height 6
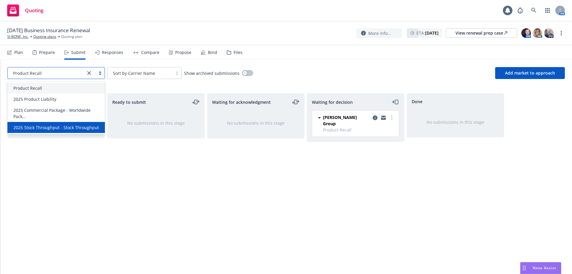
click at [61, 124] on span "2025 Stock Throughput - Stock Throughput" at bounding box center [55, 127] width 85 height 6
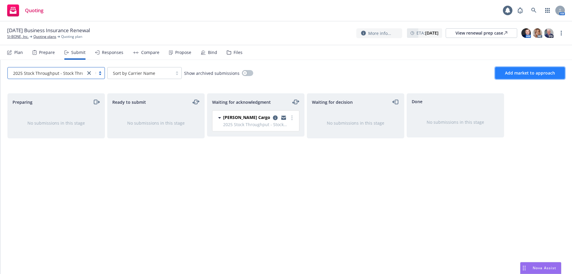
click at [512, 73] on span "Add market to approach" at bounding box center [530, 73] width 50 height 6
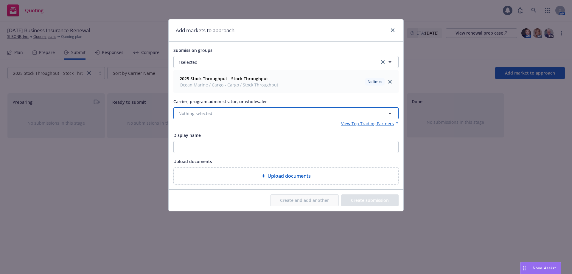
click at [211, 114] on button "Nothing selected" at bounding box center [285, 113] width 225 height 12
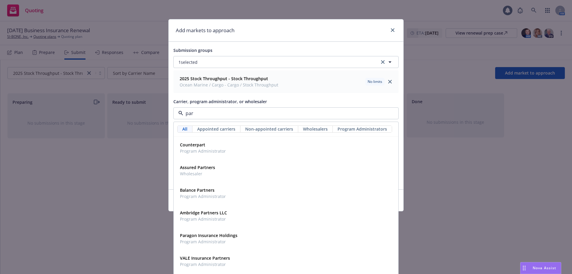
type input "pars"
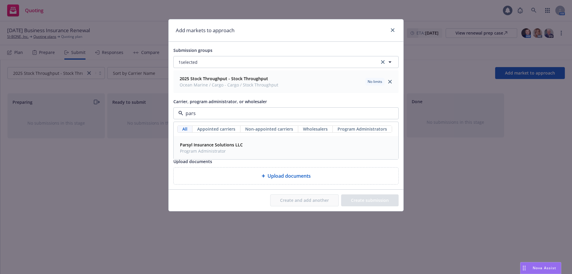
click at [226, 145] on strong "Parsyl Insurance Solutions LLC" at bounding box center [211, 145] width 63 height 6
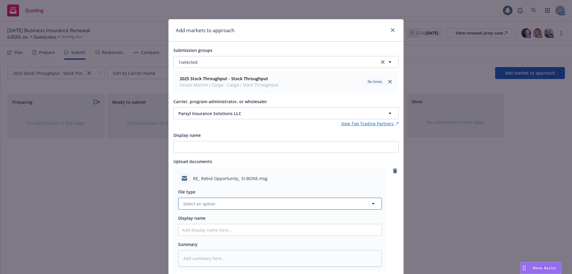
click at [188, 205] on span "Select an option" at bounding box center [199, 203] width 32 height 6
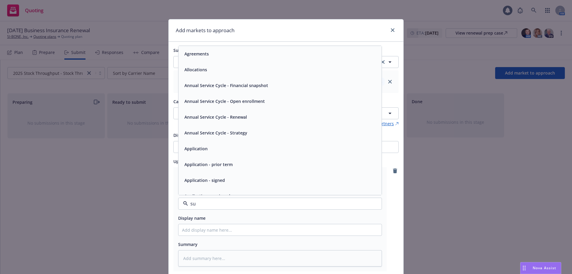
type input "sub"
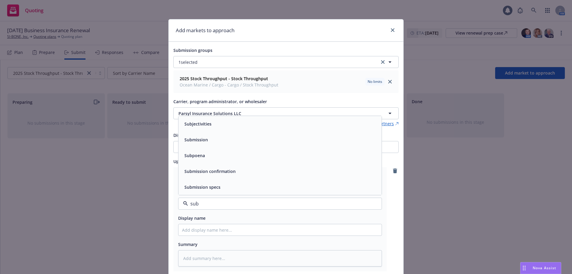
click at [193, 140] on span "Submission" at bounding box center [196, 139] width 24 height 6
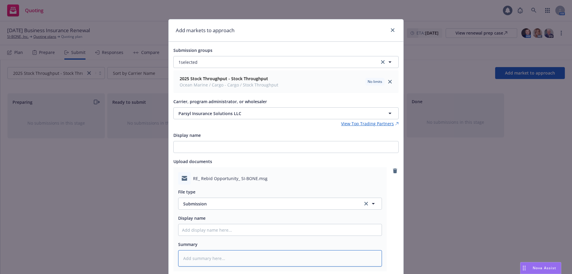
click at [197, 257] on textarea at bounding box center [280, 258] width 204 height 16
type textarea "x"
type textarea "S"
type textarea "x"
type textarea "Sub"
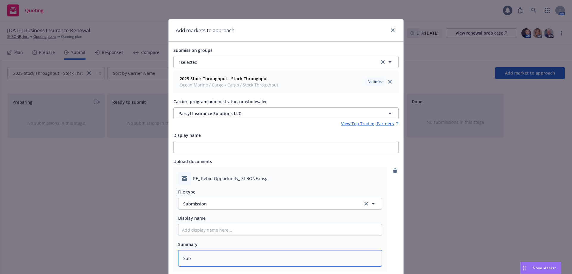
type textarea "x"
type textarea "Sub"
type textarea "x"
type textarea "Sub t"
type textarea "x"
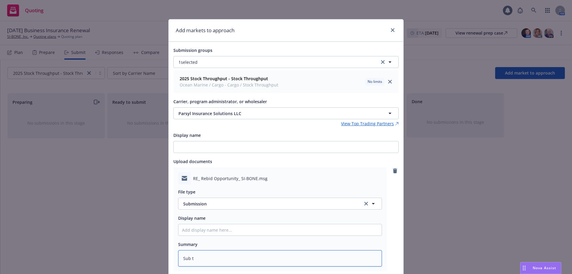
type textarea "Sub to"
type textarea "x"
type textarea "Sub to"
type textarea "x"
type textarea "Sub to Pa"
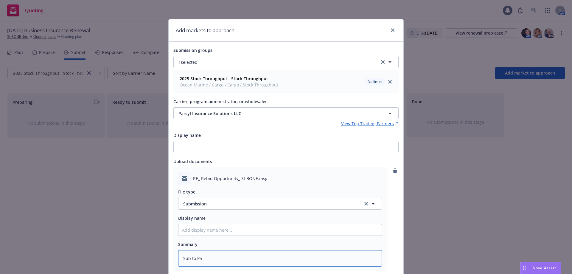
type textarea "x"
type textarea "Sub to Par"
type textarea "x"
type textarea "Sub to Pars"
type textarea "x"
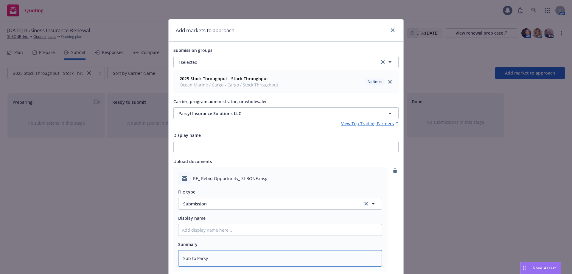
type textarea "Sub to Parsyl"
type textarea "x"
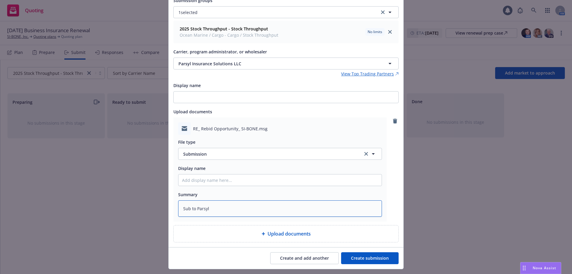
scroll to position [64, 0]
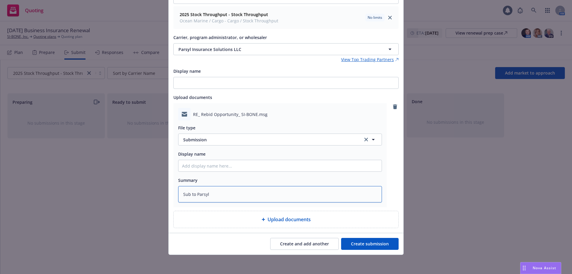
type textarea "Sub to Parsyl"
click at [377, 243] on button "Create submission" at bounding box center [369, 244] width 57 height 12
type textarea "x"
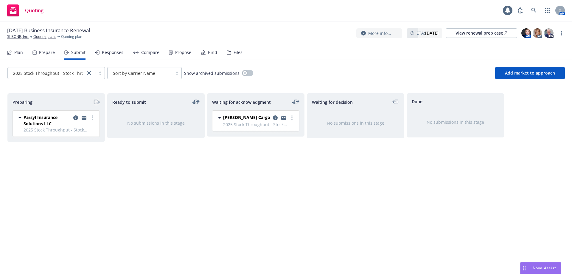
click at [98, 104] on icon "moveRight" at bounding box center [96, 101] width 7 height 7
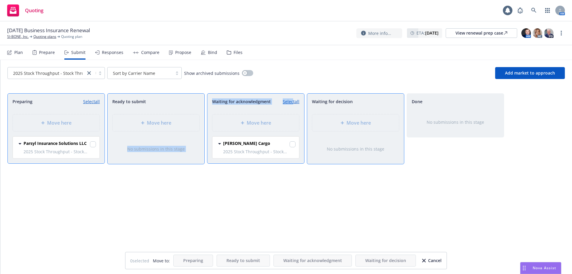
drag, startPoint x: 293, startPoint y: 100, endPoint x: 101, endPoint y: 142, distance: 196.6
click at [111, 138] on div "Preparing Select all Move here Parsyl Insurance Solutions LLC 2025 Stock Throug…" at bounding box center [285, 177] width 557 height 168
click at [92, 142] on input "checkbox" at bounding box center [93, 144] width 6 height 6
checkbox input "true"
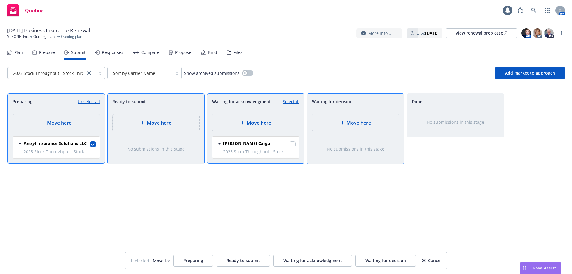
click at [274, 125] on div "Move here" at bounding box center [255, 122] width 77 height 7
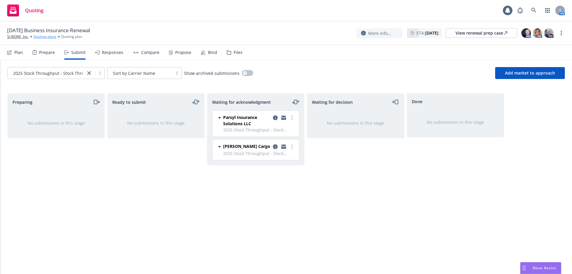
click at [39, 38] on link "Quoting plans" at bounding box center [44, 36] width 23 height 5
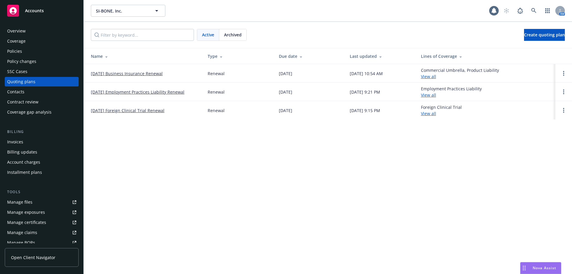
click at [161, 90] on link "[DATE] Employment Practices Liability Renewal" at bounding box center [138, 92] width 94 height 6
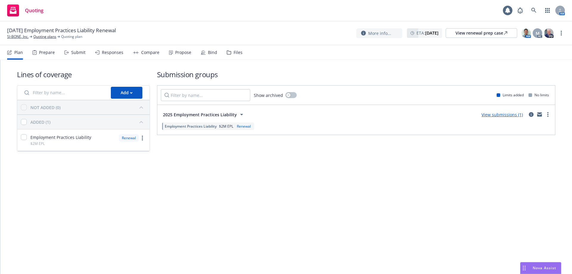
click at [77, 52] on div "Submit" at bounding box center [78, 52] width 14 height 5
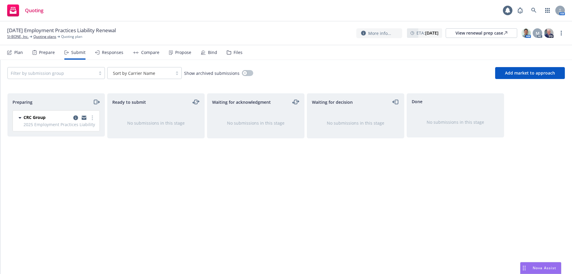
click at [20, 55] on div "Plan" at bounding box center [15, 52] width 16 height 14
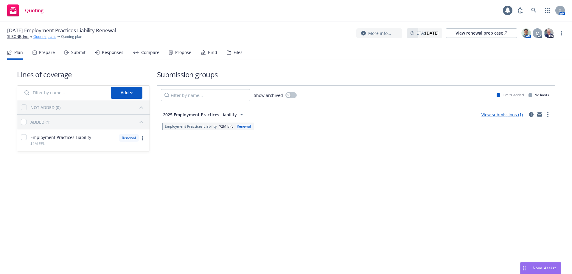
click at [47, 35] on link "Quoting plans" at bounding box center [44, 36] width 23 height 5
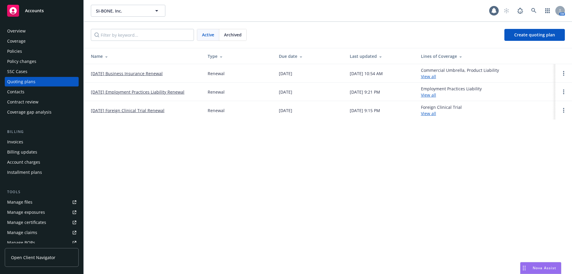
click at [97, 73] on link "[DATE] Business Insurance Renewal" at bounding box center [127, 73] width 72 height 6
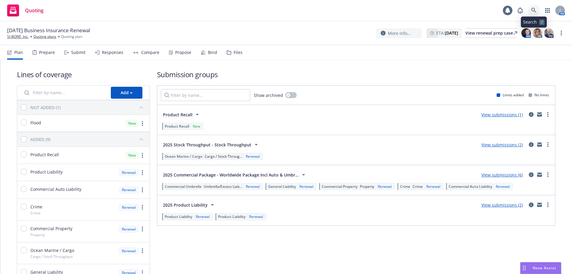
click at [533, 8] on icon at bounding box center [533, 10] width 5 height 5
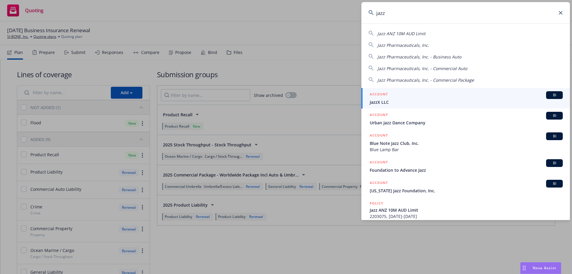
click at [424, 46] on span "Jazz Pharmaceuticals, Inc." at bounding box center [403, 45] width 52 height 6
type input "Jazz Pharmaceuticals, Inc."
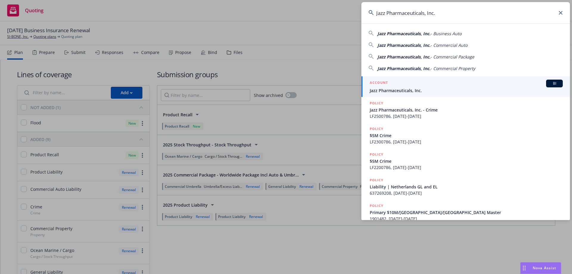
click at [409, 84] on div "ACCOUNT BI" at bounding box center [466, 84] width 193 height 8
